Goal: Find specific page/section: Find specific page/section

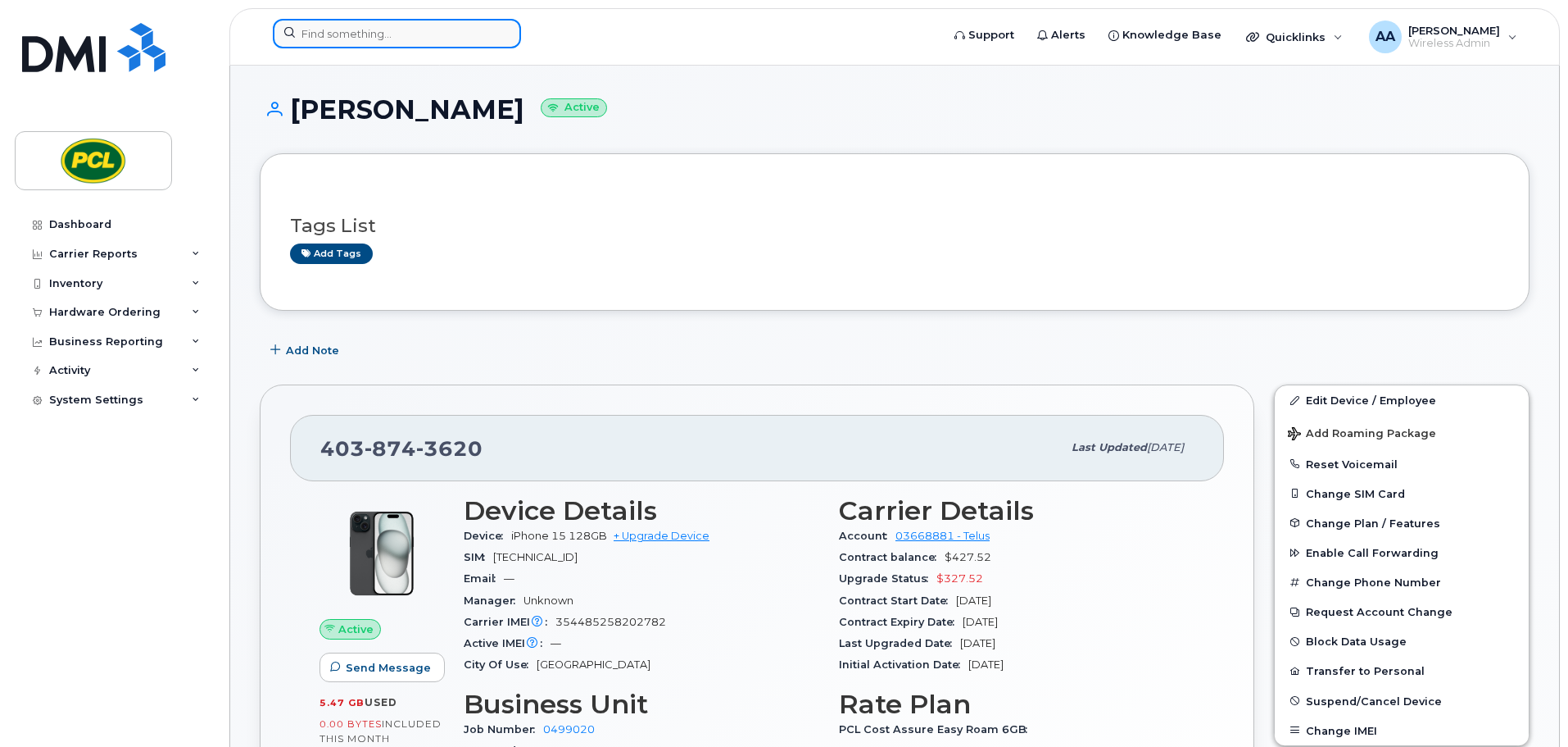
click at [346, 38] on input at bounding box center [397, 34] width 248 height 30
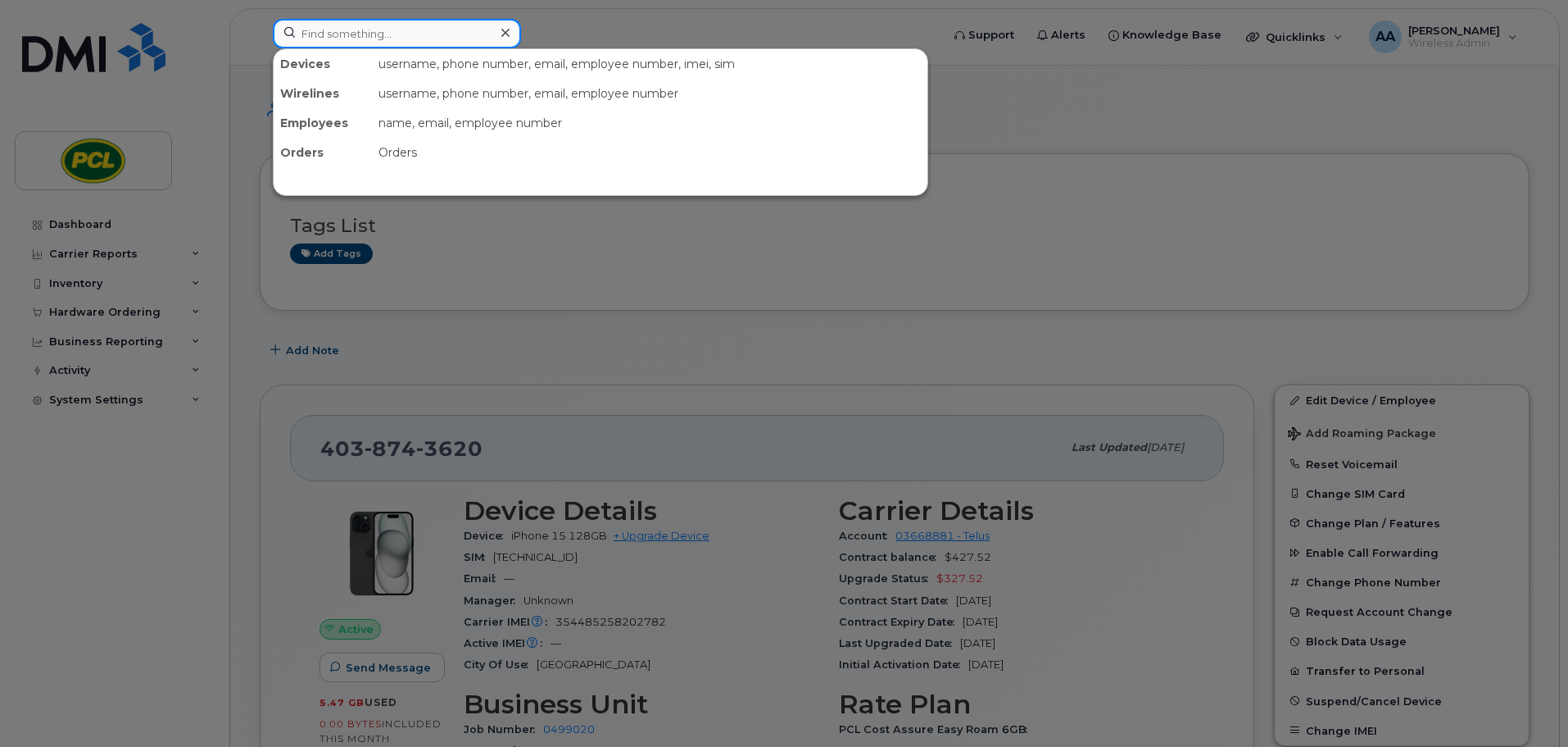
click at [346, 38] on input at bounding box center [397, 34] width 248 height 30
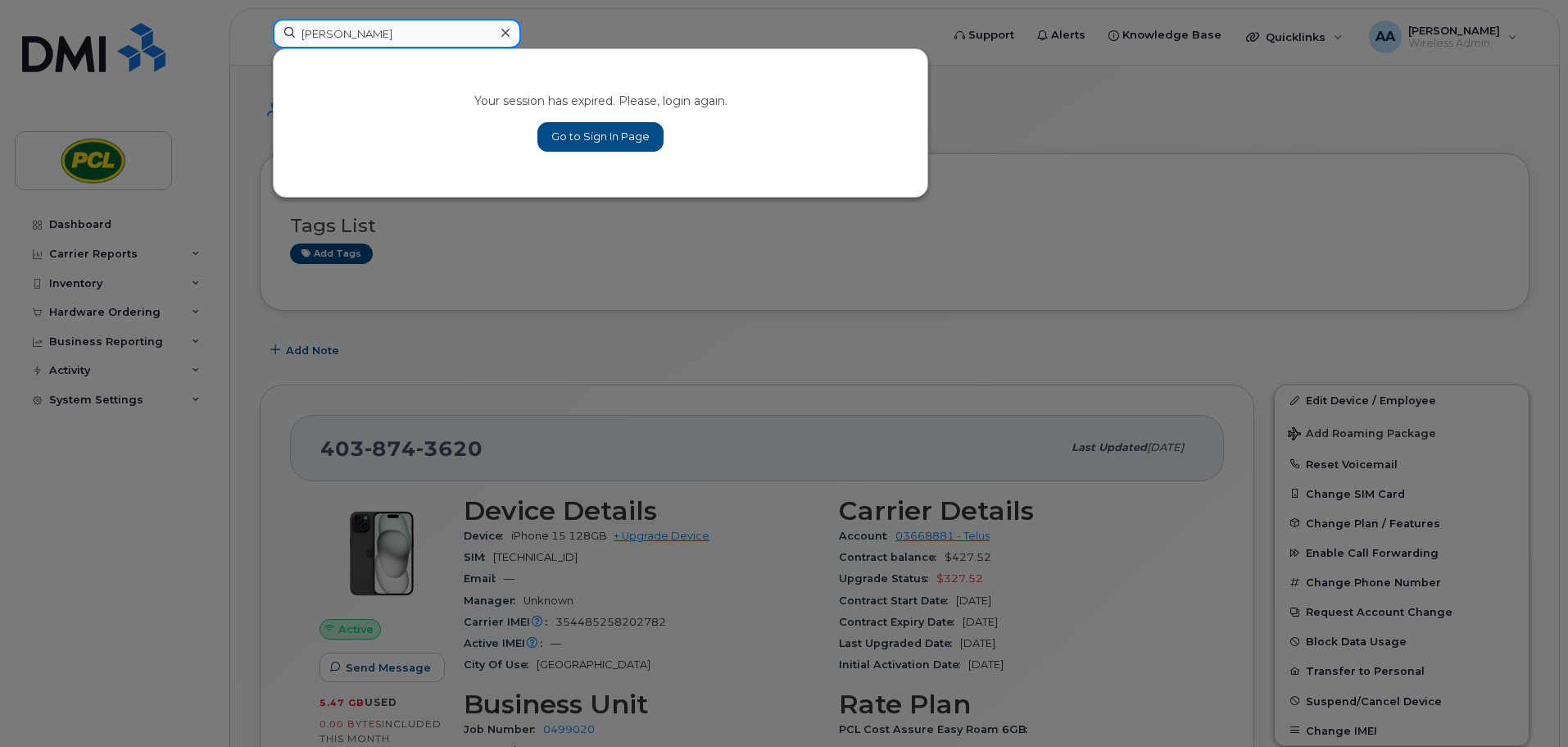
type input "[PERSON_NAME]"
drag, startPoint x: 603, startPoint y: 134, endPoint x: 554, endPoint y: 159, distance: 55.0
click at [603, 134] on link "Go to Sign In Page" at bounding box center [600, 137] width 127 height 30
